Goal: Consume media (video, audio)

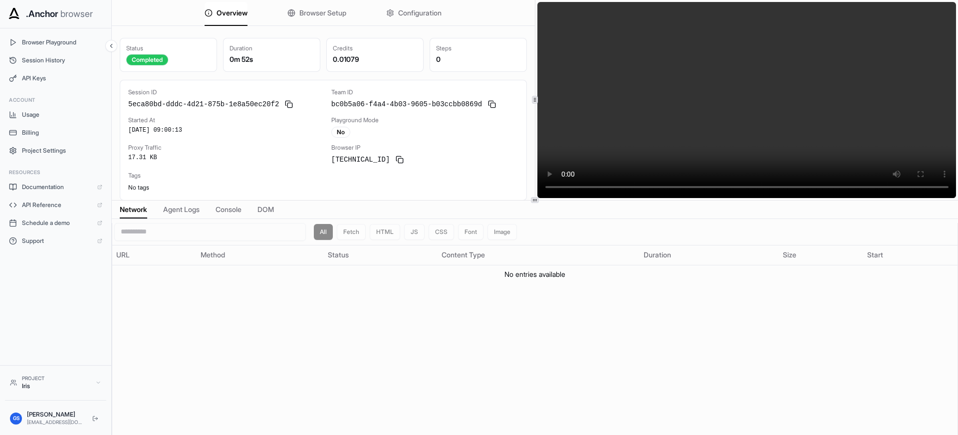
click at [827, 96] on video at bounding box center [746, 100] width 419 height 196
